Goal: Communication & Community: Share content

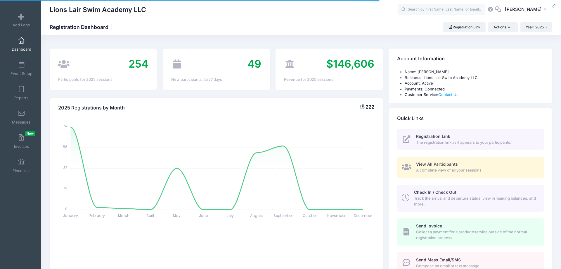
select select
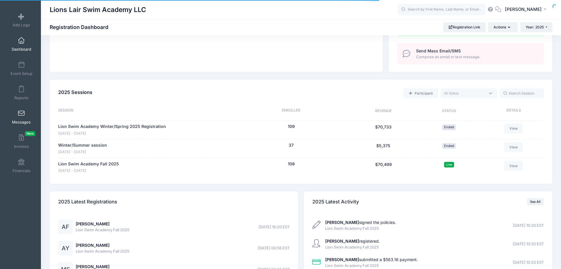
scroll to position [209, 0]
click at [18, 112] on link "Messages" at bounding box center [22, 117] width 28 height 20
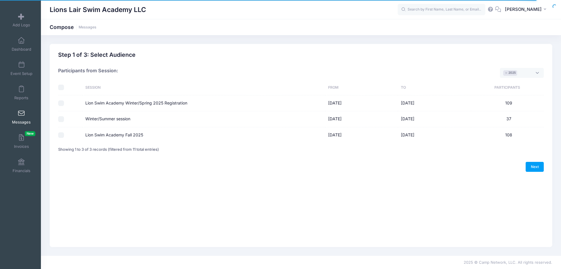
click at [64, 135] on input "Lion Swim Academy Fall 2025" at bounding box center [61, 135] width 6 height 6
checkbox input "true"
click at [533, 167] on link "Next" at bounding box center [535, 167] width 18 height 10
select select "50"
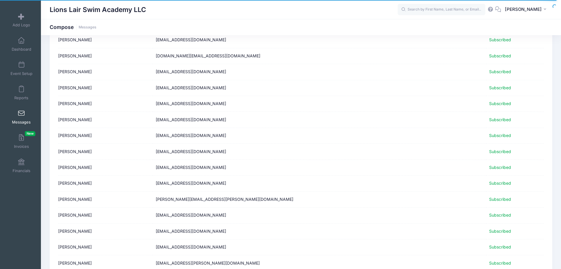
scroll to position [678, 0]
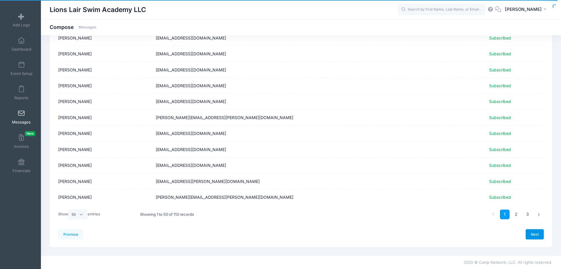
click at [534, 233] on link "Next" at bounding box center [535, 234] width 18 height 10
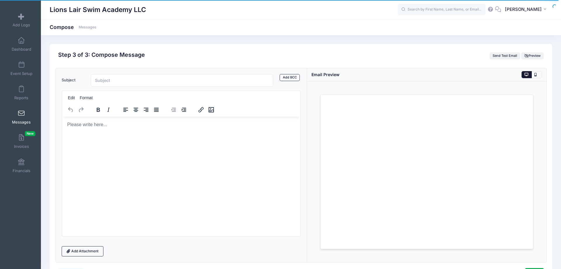
scroll to position [0, 0]
click at [122, 81] on input "Subject" at bounding box center [182, 80] width 182 height 13
type input "Lion Swim Academy starts today"
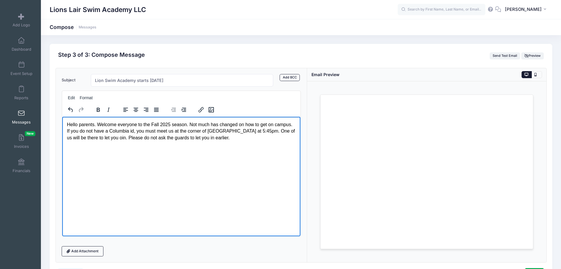
click at [108, 138] on p "Hello parents. Welcome everyone to the Fall 2025 season. Not much has changed o…" at bounding box center [181, 131] width 229 height 20
click at [222, 139] on p "Hello parents. Welcome everyone to the Fall 2025 season. Not much has changed o…" at bounding box center [181, 131] width 229 height 20
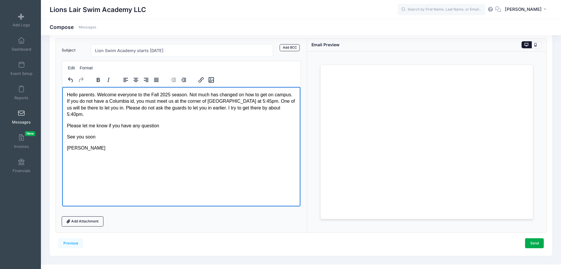
scroll to position [39, 0]
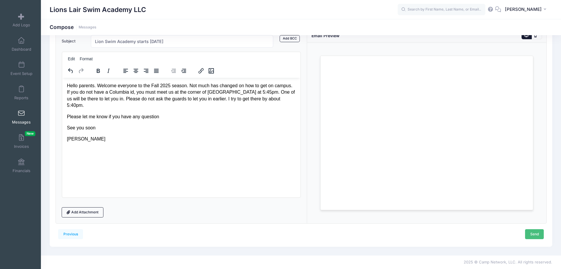
click at [538, 235] on link "Send" at bounding box center [534, 234] width 19 height 10
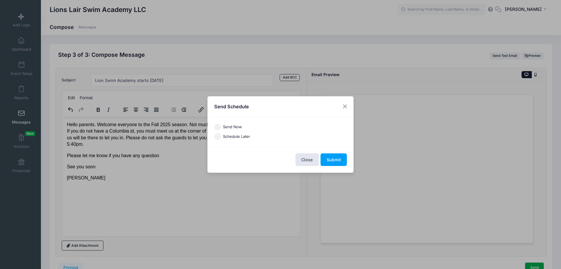
click at [218, 126] on input "Send Now" at bounding box center [217, 127] width 7 height 7
radio input "true"
click at [334, 161] on button "Submit" at bounding box center [334, 159] width 26 height 13
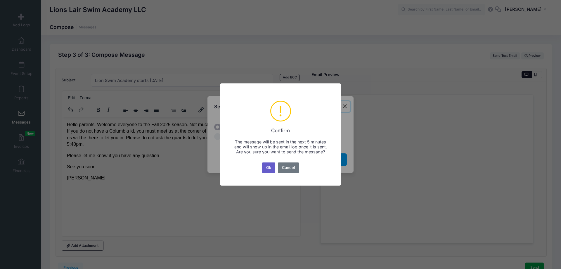
click at [275, 168] on button "Ok" at bounding box center [268, 167] width 13 height 11
